Goal: Task Accomplishment & Management: Manage account settings

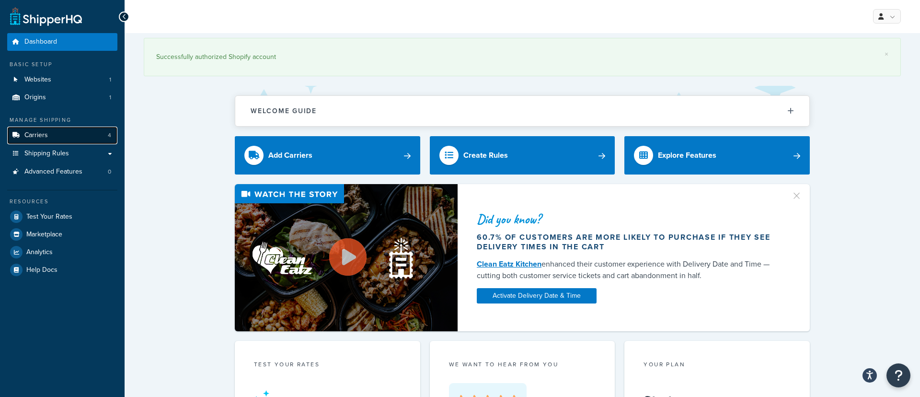
click at [60, 141] on div "Manage Shipping Carriers 4 Shipping Rules Shipping Rules All Shipping Rules 4 S…" at bounding box center [62, 148] width 110 height 64
click at [63, 136] on link "Carriers 4" at bounding box center [62, 136] width 110 height 18
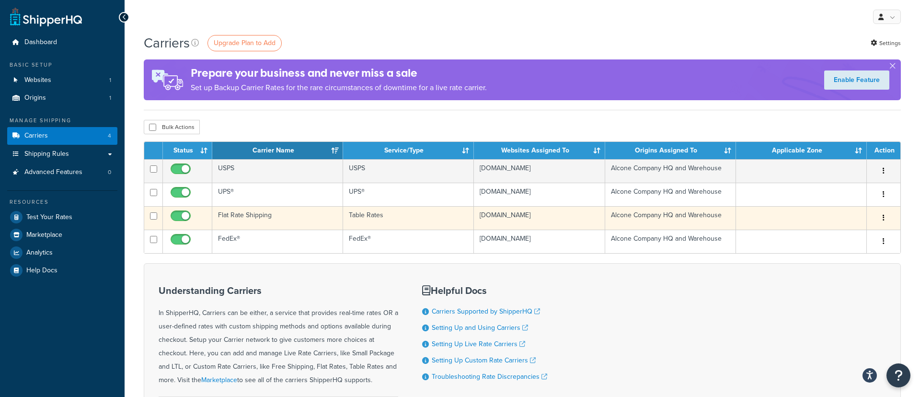
scroll to position [1, 0]
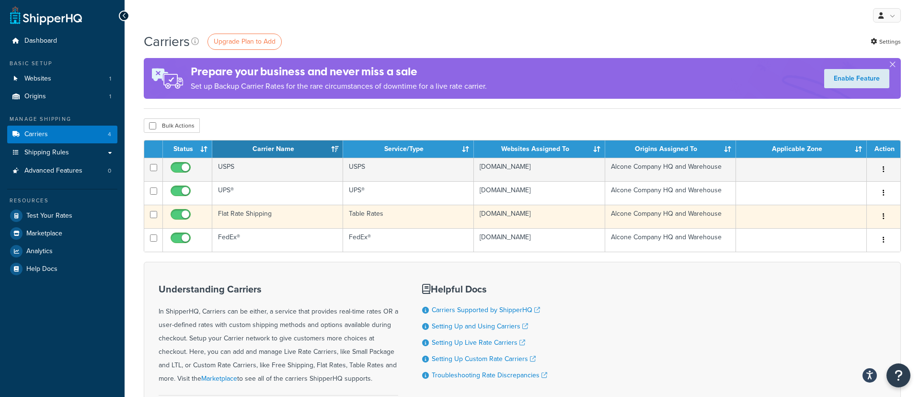
click at [278, 218] on td "Flat Rate Shipping" at bounding box center [277, 216] width 131 height 23
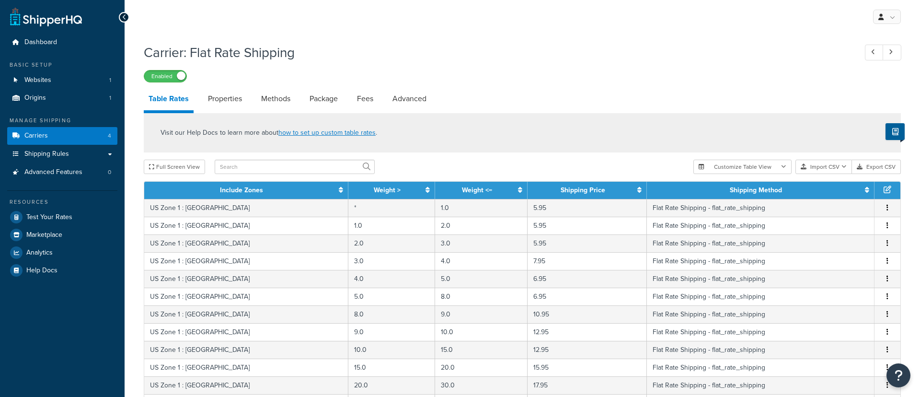
select select "25"
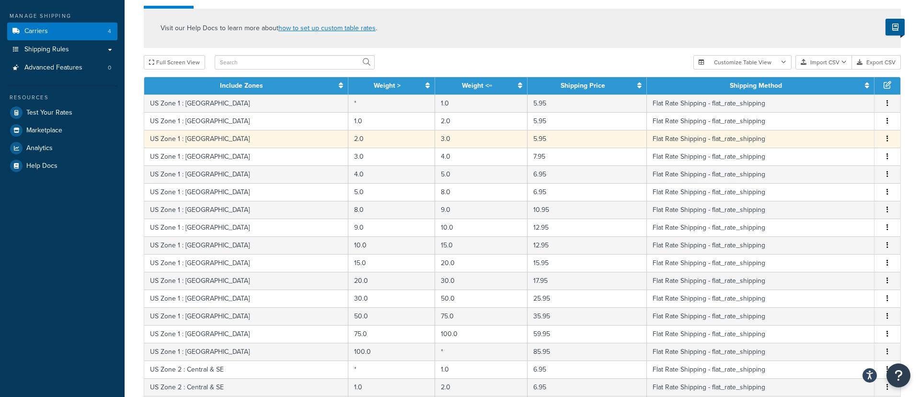
scroll to position [104, 0]
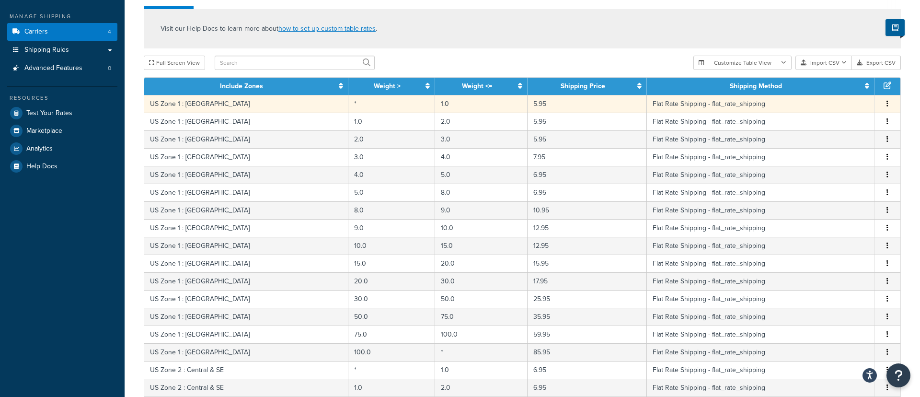
click at [205, 106] on td "US Zone 1 : North East" at bounding box center [246, 104] width 204 height 18
select select "171733"
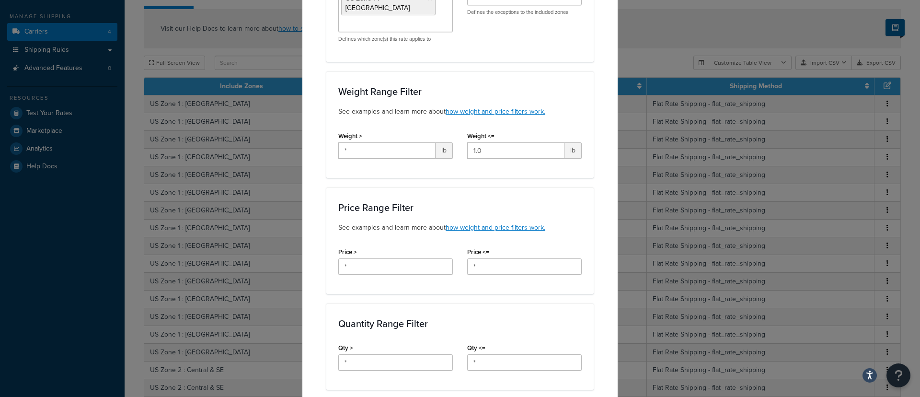
scroll to position [0, 0]
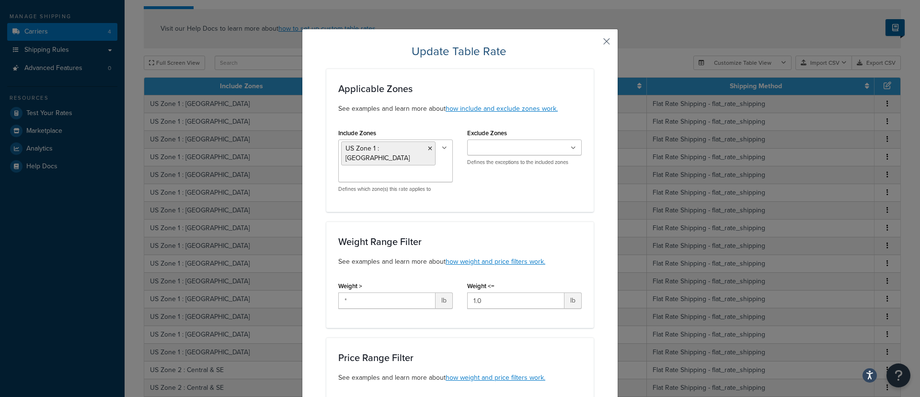
click at [594, 44] on button "button" at bounding box center [592, 45] width 2 height 2
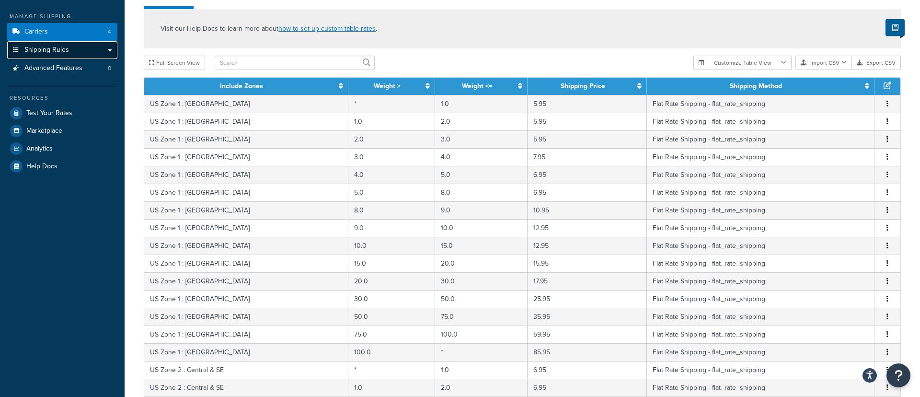
click at [29, 51] on span "Shipping Rules" at bounding box center [46, 50] width 45 height 8
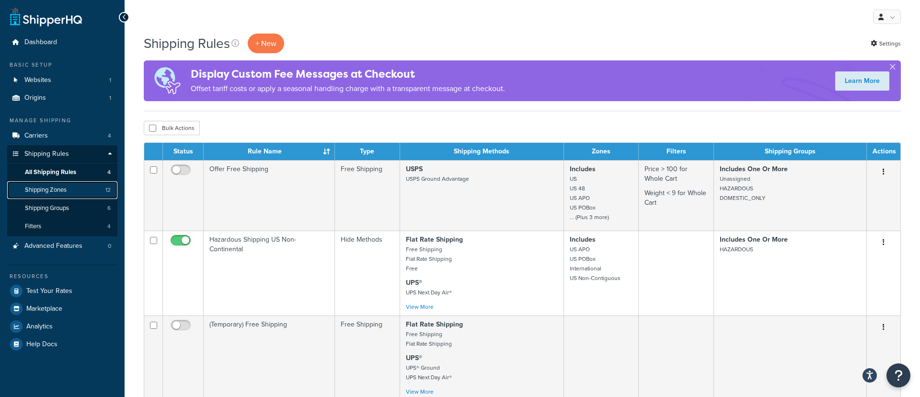
click at [85, 194] on link "Shipping Zones 12" at bounding box center [62, 190] width 110 height 18
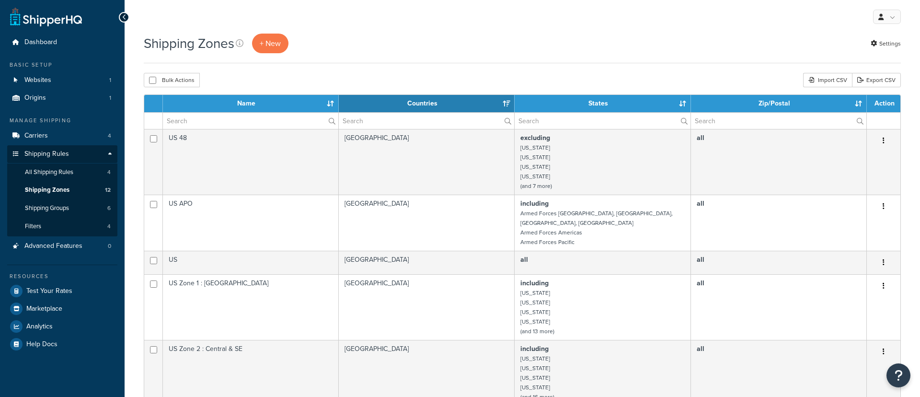
select select "15"
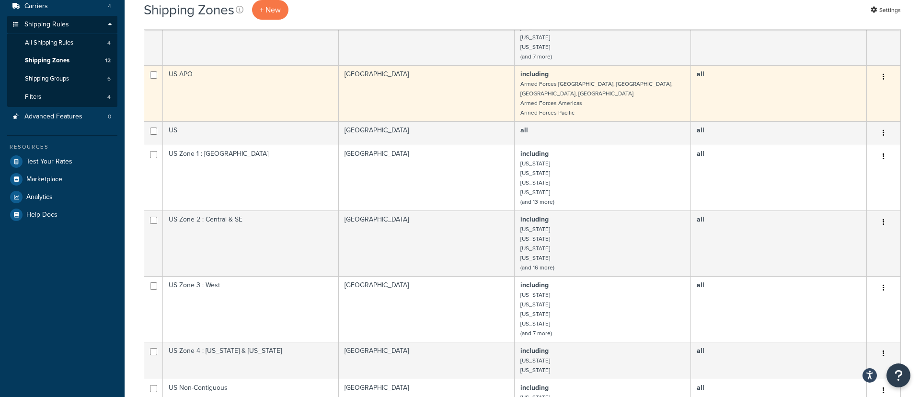
scroll to position [131, 0]
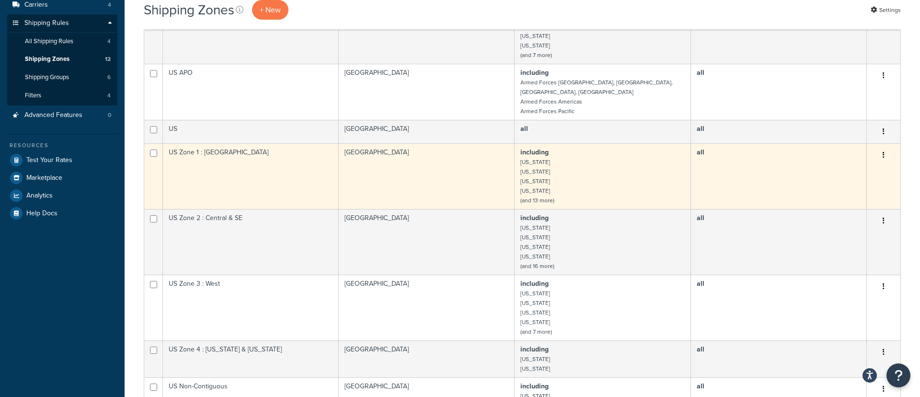
click at [614, 185] on td "including [US_STATE] [US_STATE] [US_STATE] [US_STATE] (and 13 more)" at bounding box center [603, 176] width 176 height 66
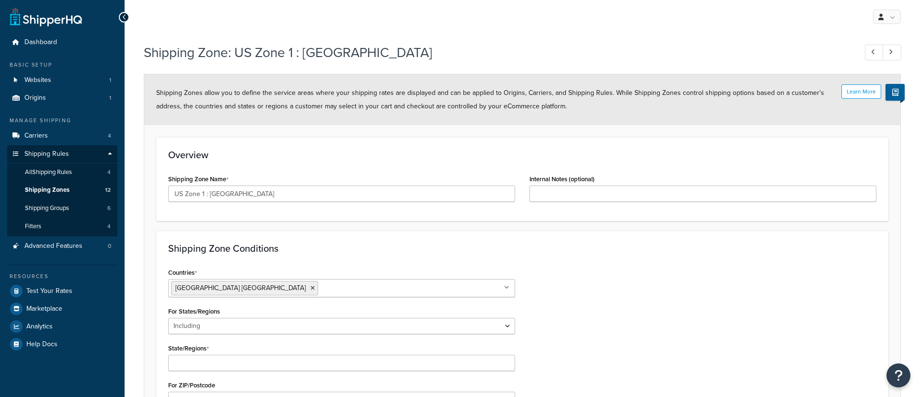
select select "including"
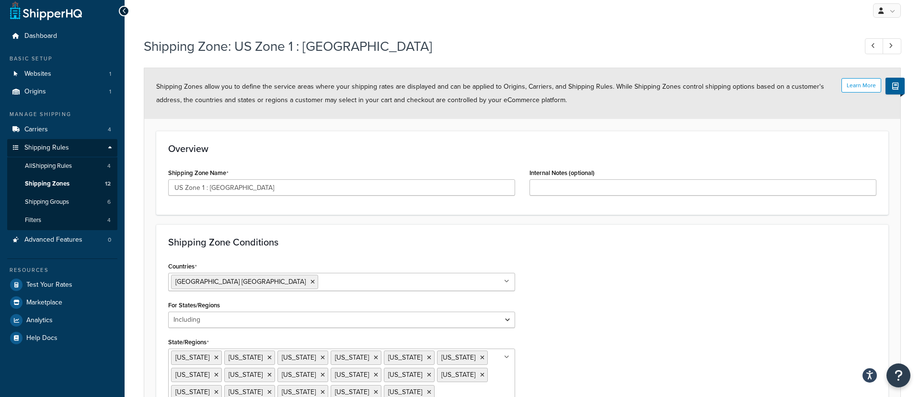
scroll to position [13, 0]
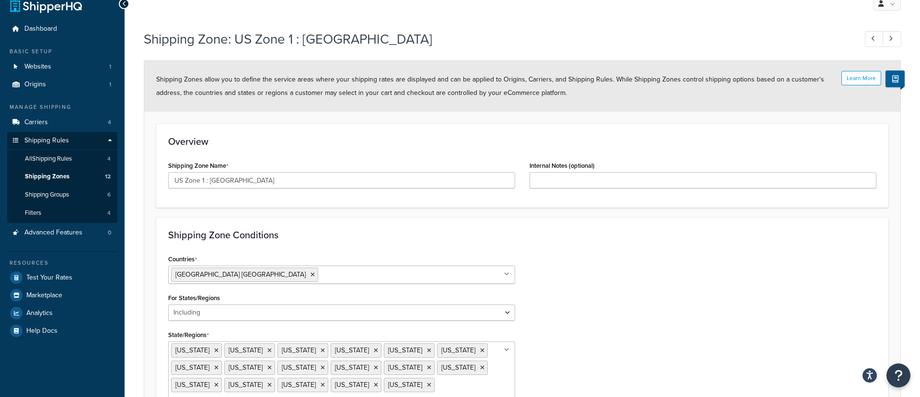
click at [124, 4] on icon at bounding box center [124, 3] width 4 height 7
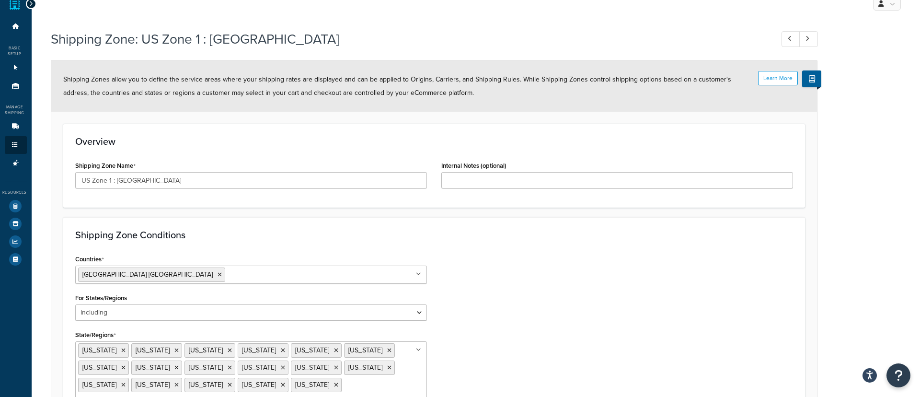
scroll to position [9, 0]
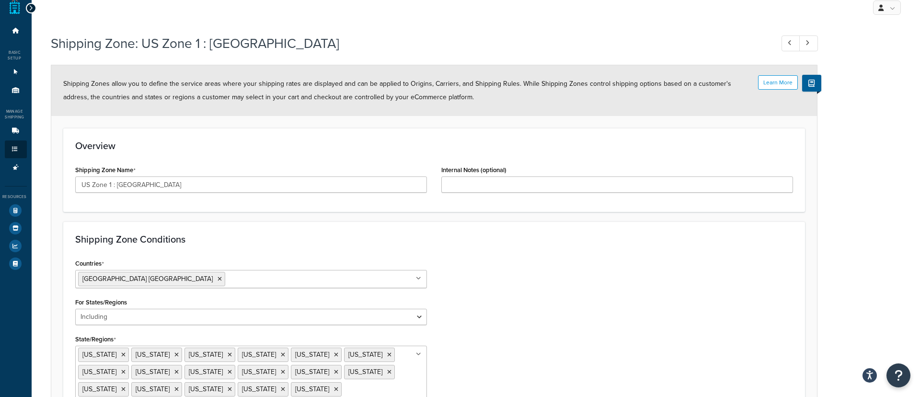
click at [29, 5] on icon at bounding box center [31, 8] width 4 height 7
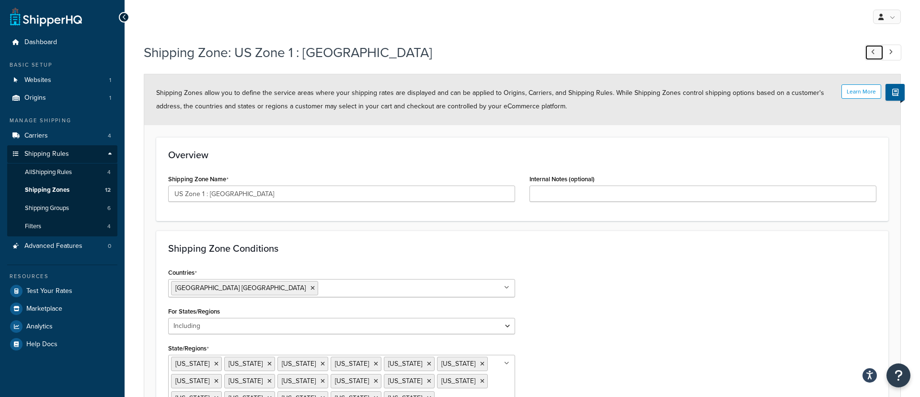
click at [874, 51] on icon at bounding box center [873, 52] width 4 height 6
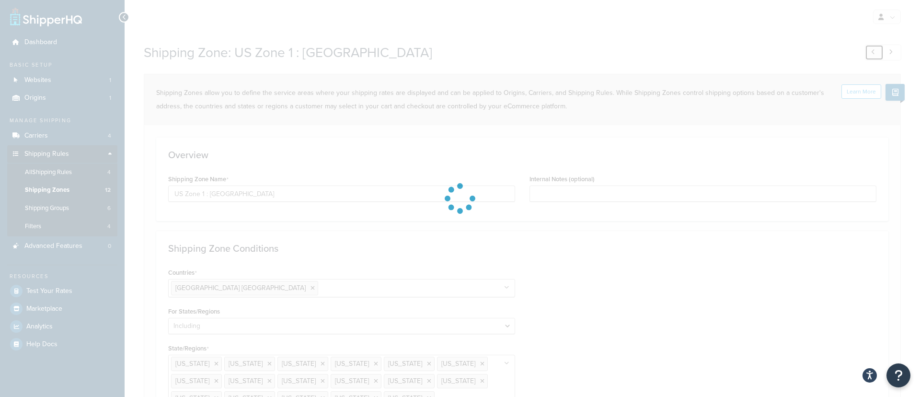
type input "No Shipping"
select select "all"
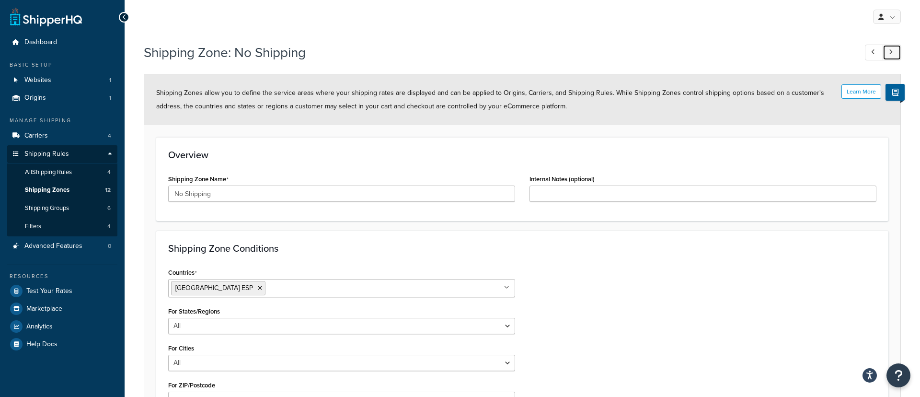
click at [891, 57] on link at bounding box center [892, 53] width 19 height 16
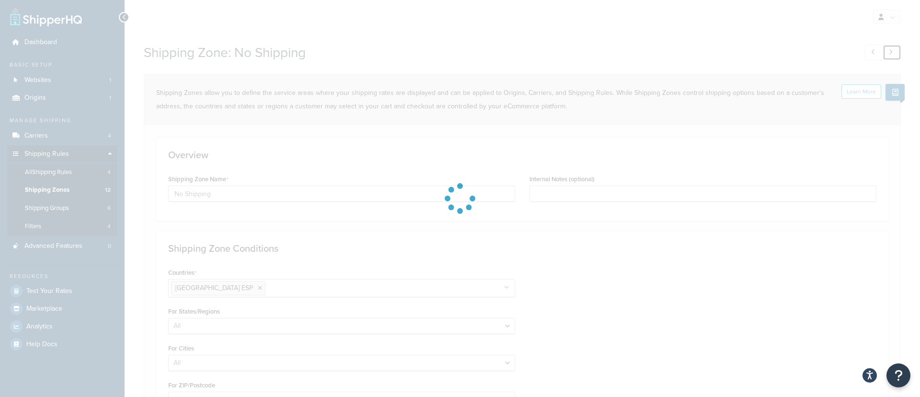
type input "US Zone 1 : [GEOGRAPHIC_DATA]"
select select "including"
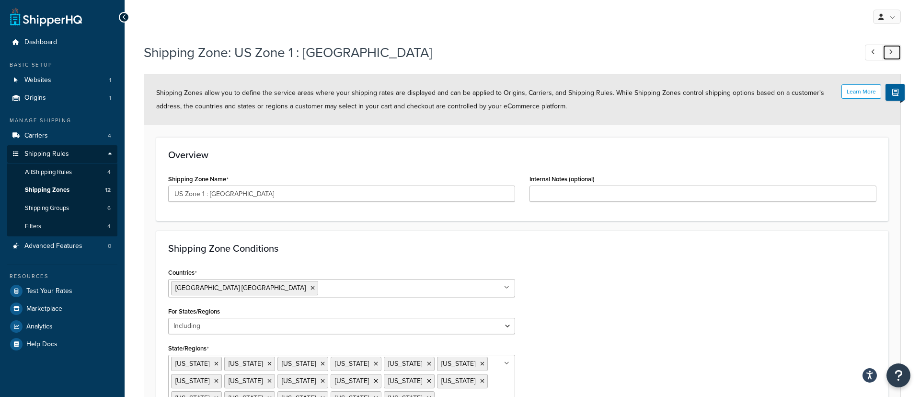
click at [891, 54] on icon at bounding box center [891, 52] width 4 height 6
type input "International"
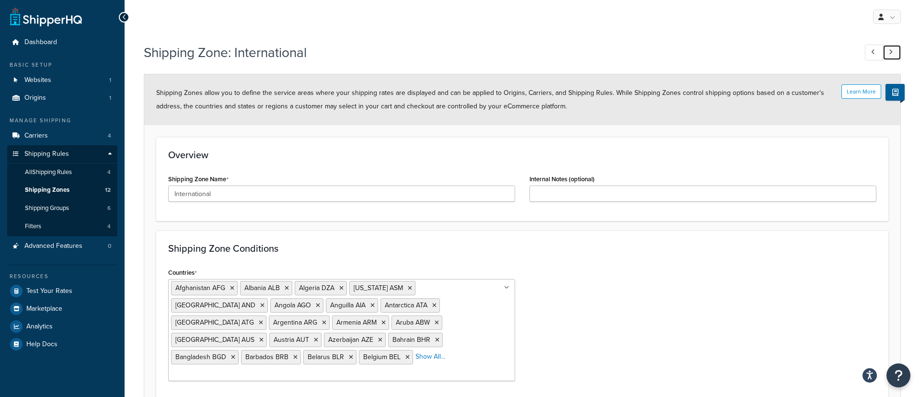
click at [893, 56] on link at bounding box center [892, 53] width 19 height 16
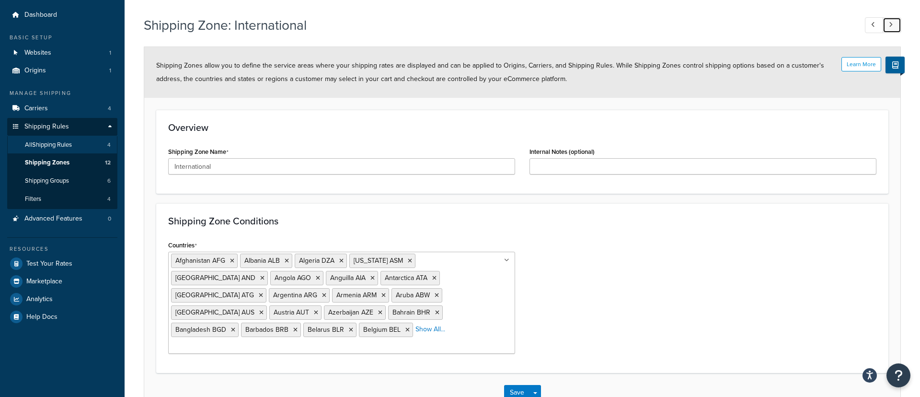
scroll to position [16, 0]
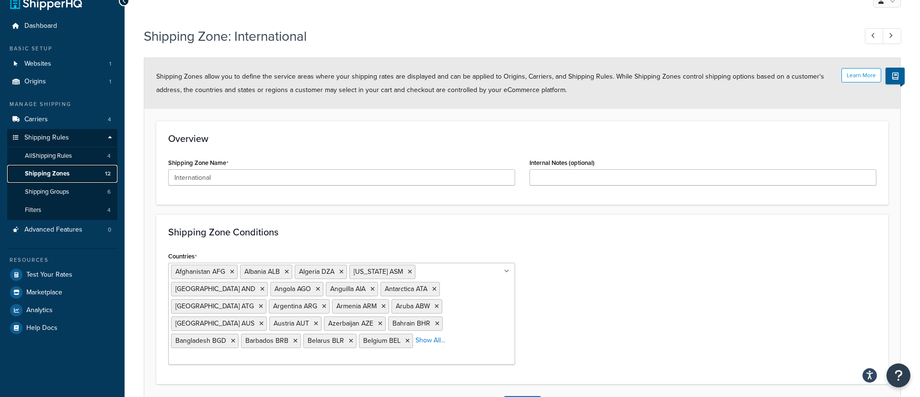
click at [54, 174] on span "Shipping Zones" at bounding box center [47, 174] width 45 height 8
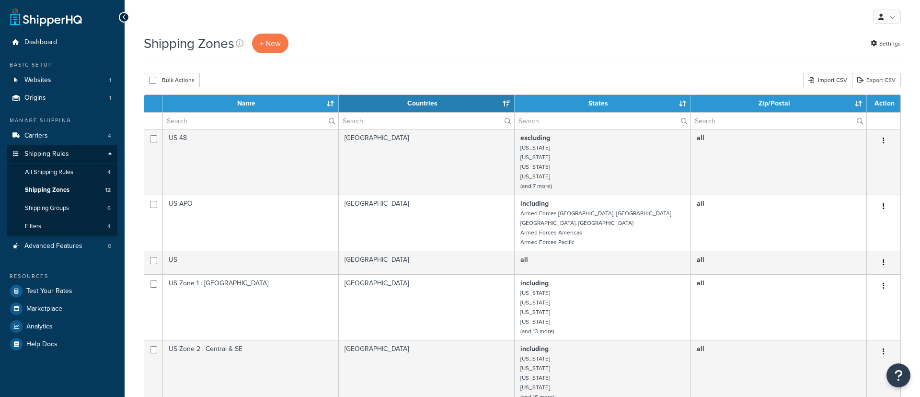
select select "15"
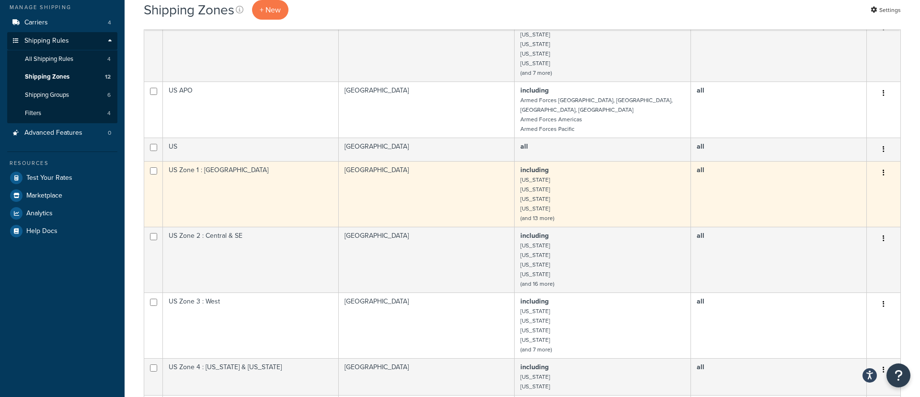
scroll to position [116, 0]
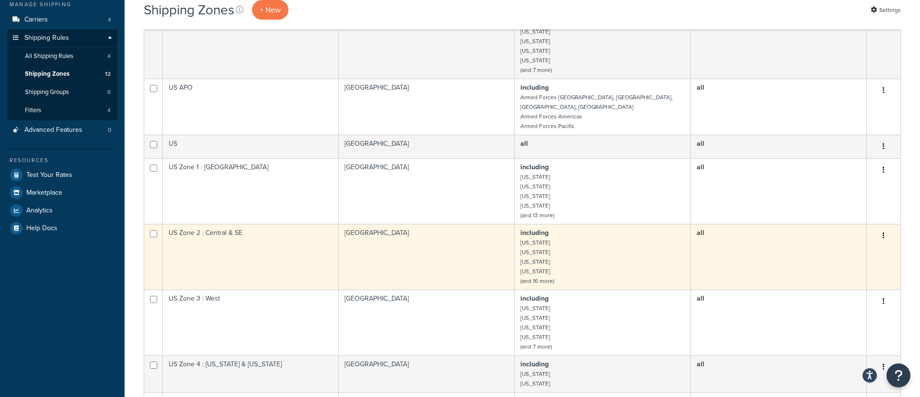
click at [395, 229] on td "United States" at bounding box center [427, 257] width 176 height 66
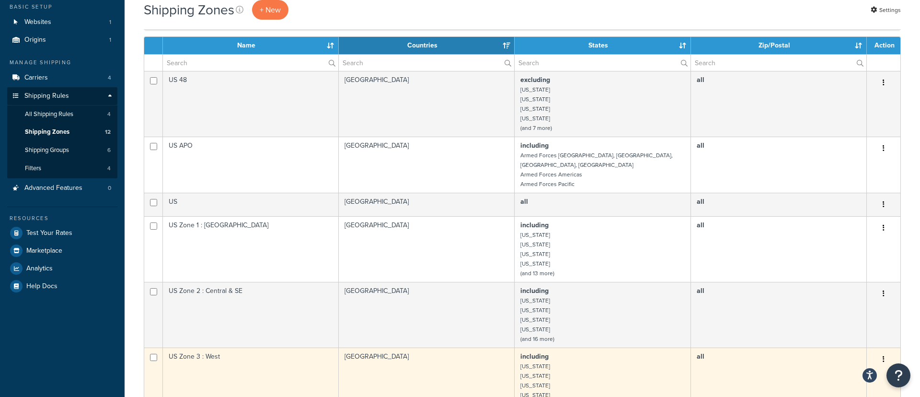
scroll to position [57, 0]
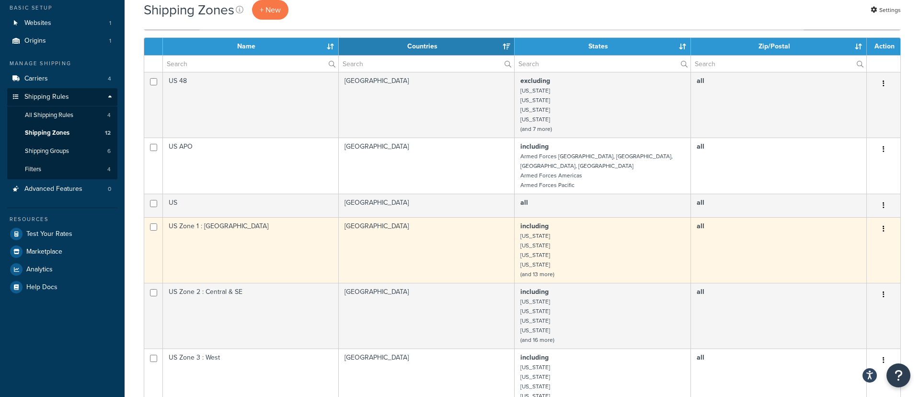
click at [294, 244] on td "US Zone 1 : [GEOGRAPHIC_DATA]" at bounding box center [251, 250] width 176 height 66
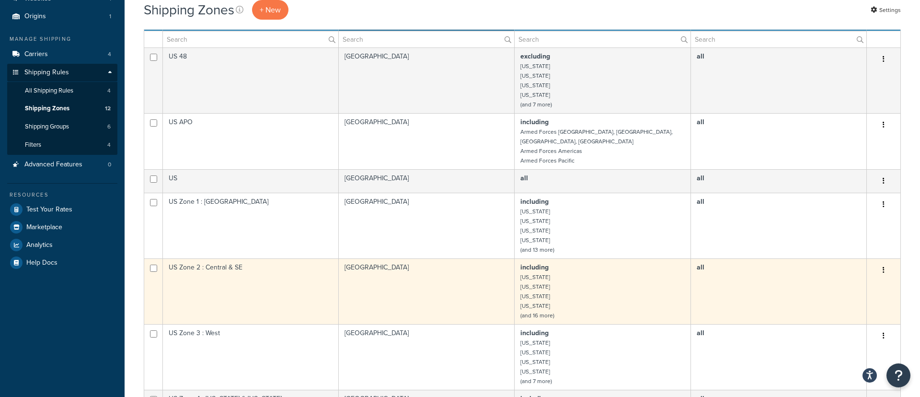
scroll to position [81, 0]
click at [392, 265] on td "[GEOGRAPHIC_DATA]" at bounding box center [427, 292] width 176 height 66
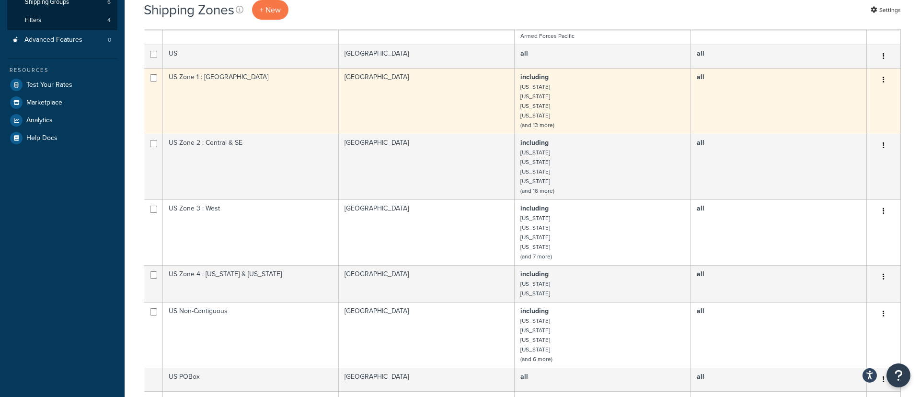
scroll to position [203, 0]
click at [394, 230] on td "[GEOGRAPHIC_DATA]" at bounding box center [427, 235] width 176 height 66
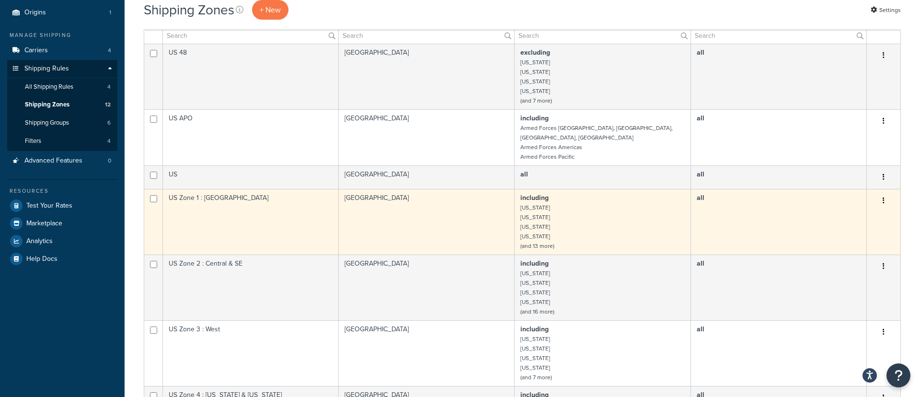
scroll to position [90, 0]
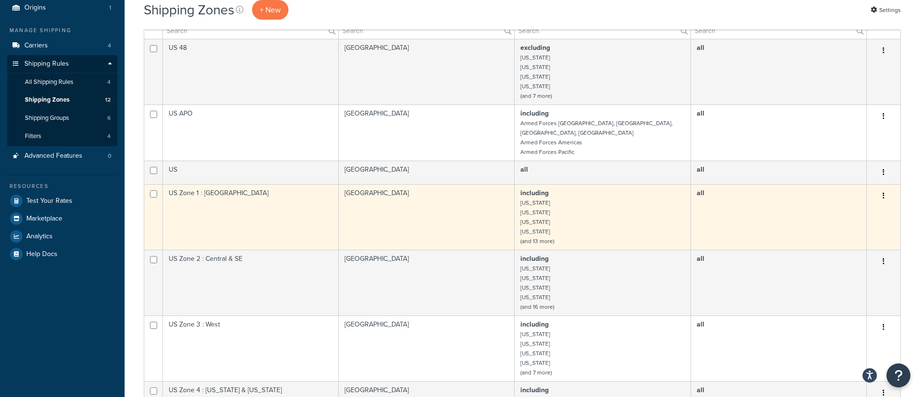
click at [441, 212] on td "[GEOGRAPHIC_DATA]" at bounding box center [427, 217] width 176 height 66
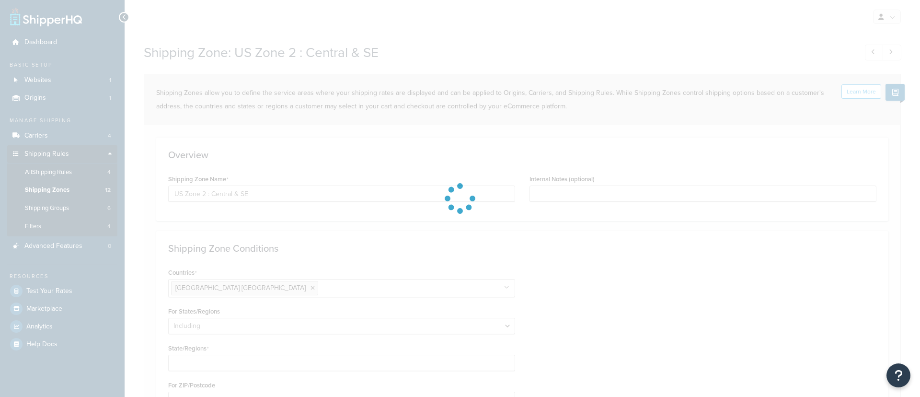
select select "including"
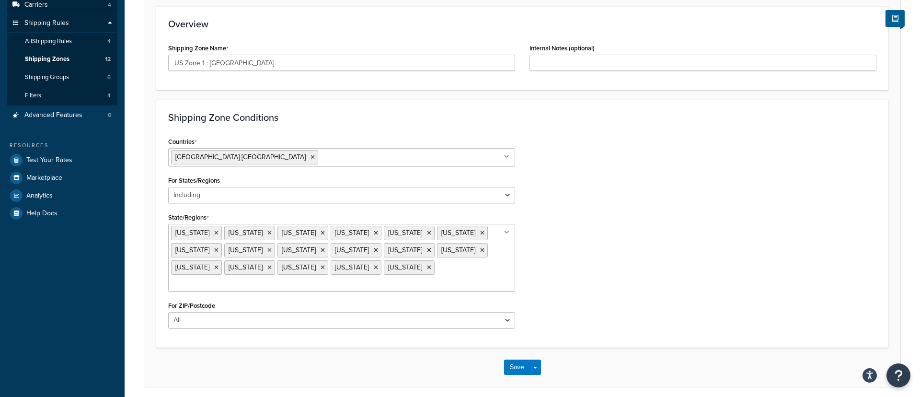
scroll to position [134, 0]
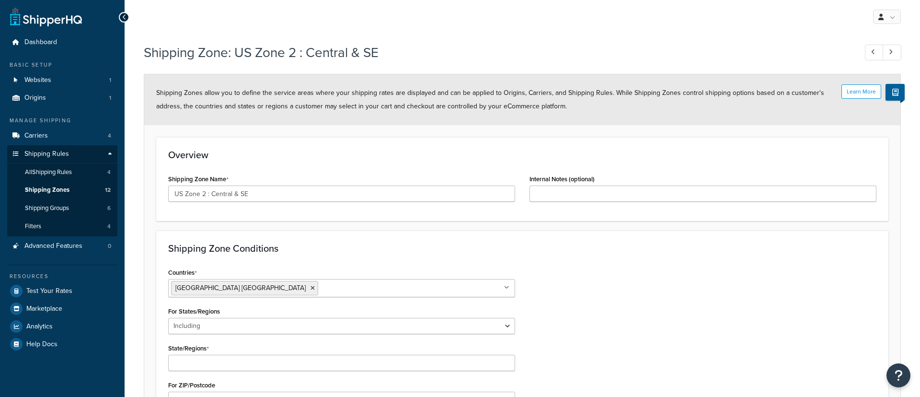
select select "including"
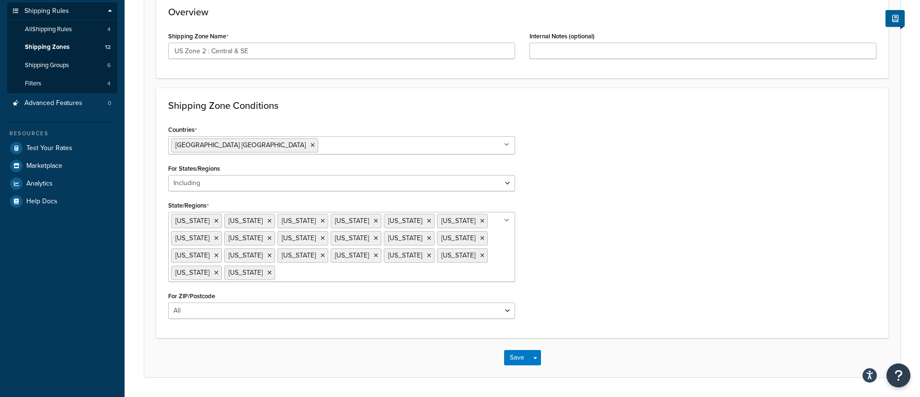
scroll to position [144, 0]
click at [600, 249] on div "Countries United States USA All Countries ALL Afghanistan AFG Albania ALB Alger…" at bounding box center [522, 223] width 723 height 203
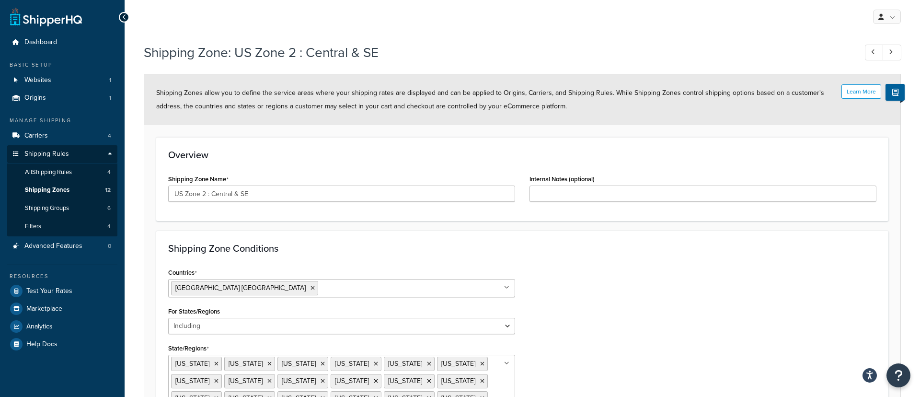
click at [126, 17] on icon at bounding box center [124, 17] width 4 height 7
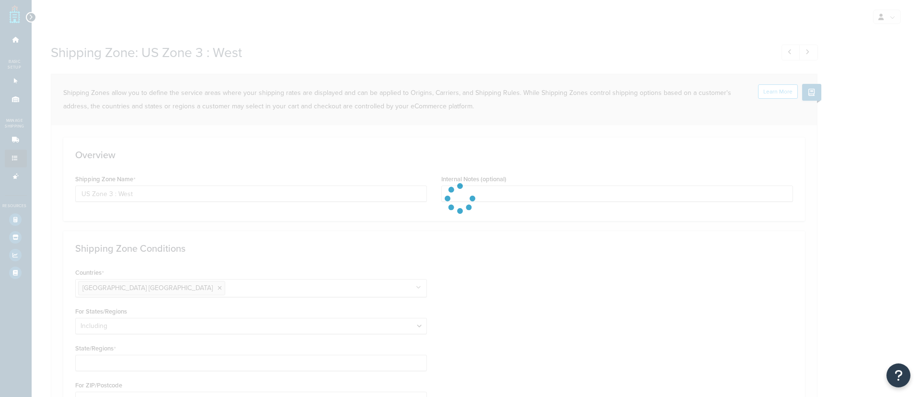
select select "including"
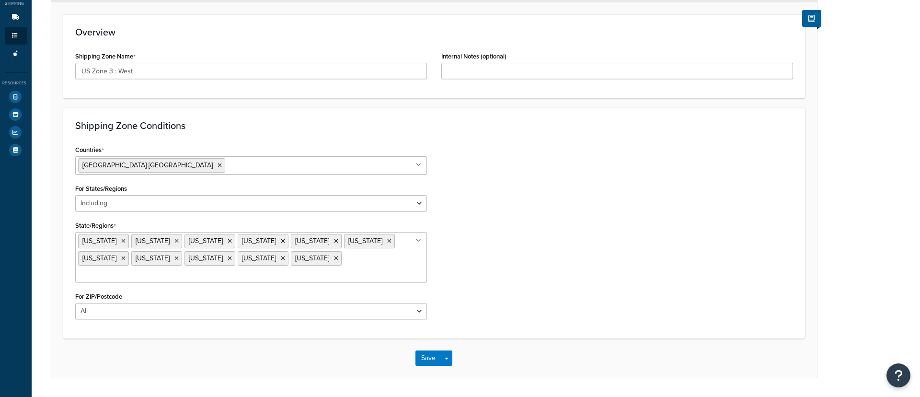
scroll to position [123, 0]
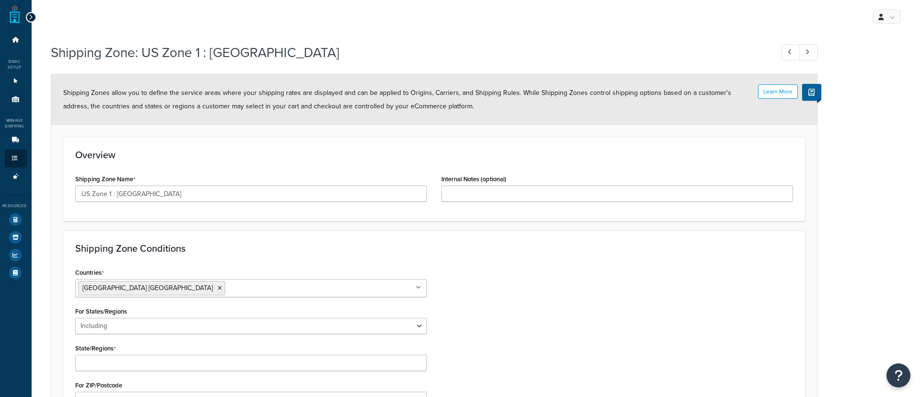
select select "including"
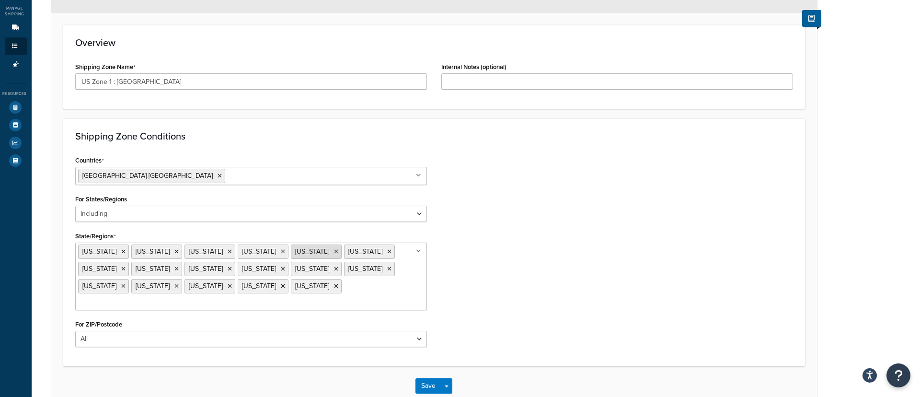
scroll to position [113, 0]
click at [396, 284] on ul "Connecticut Delaware District of Columbia Kentucky Maine Maryland Massachusetts…" at bounding box center [251, 276] width 352 height 68
type input "pen"
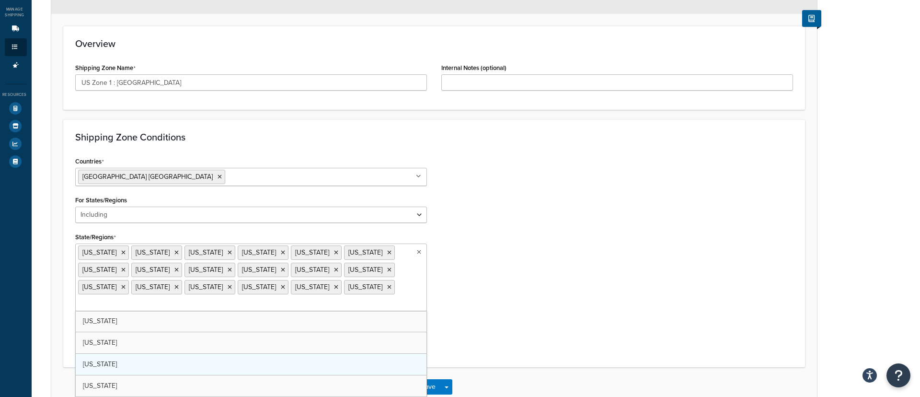
scroll to position [105, 0]
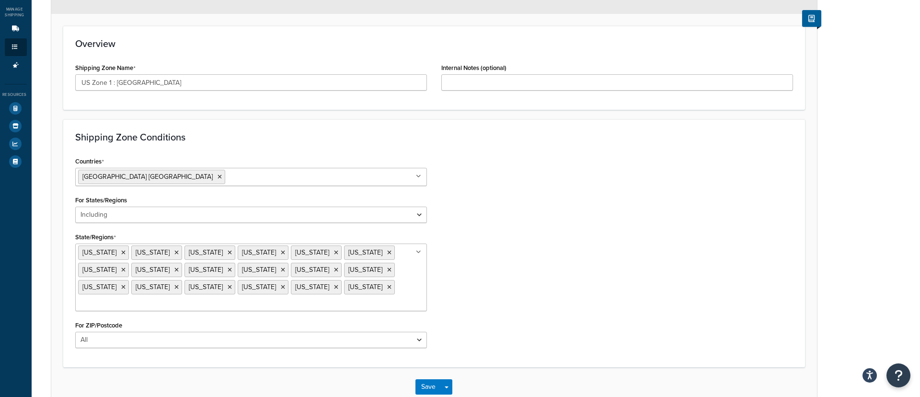
click at [478, 313] on div "Countries United States USA All Countries ALL Afghanistan AFG Albania ALB Alger…" at bounding box center [434, 254] width 732 height 201
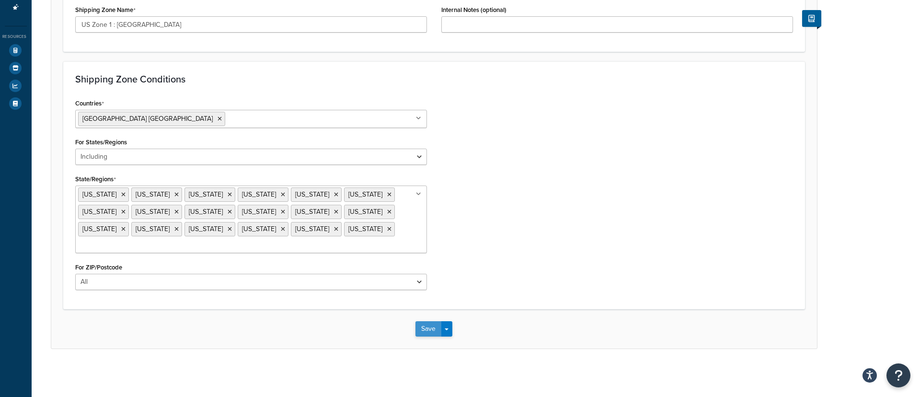
click at [422, 330] on button "Save" at bounding box center [429, 328] width 26 height 15
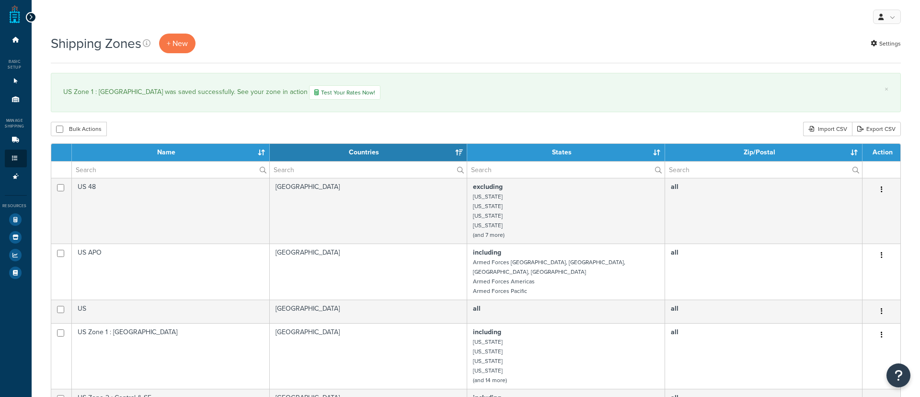
select select "15"
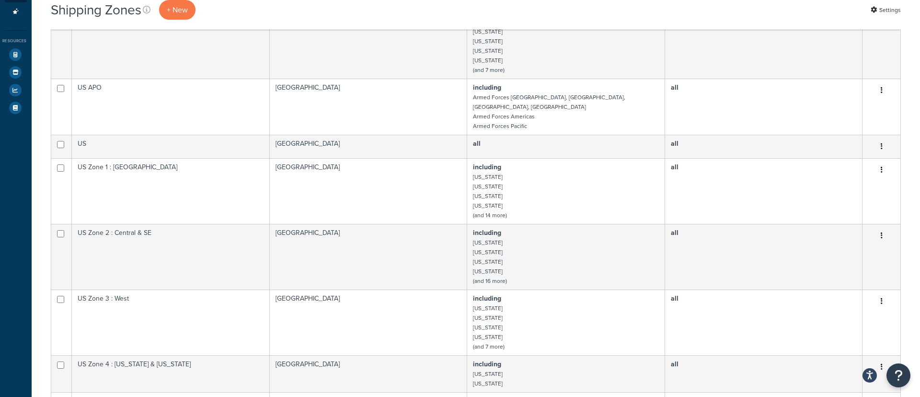
scroll to position [276, 0]
